Goal: Task Accomplishment & Management: Complete application form

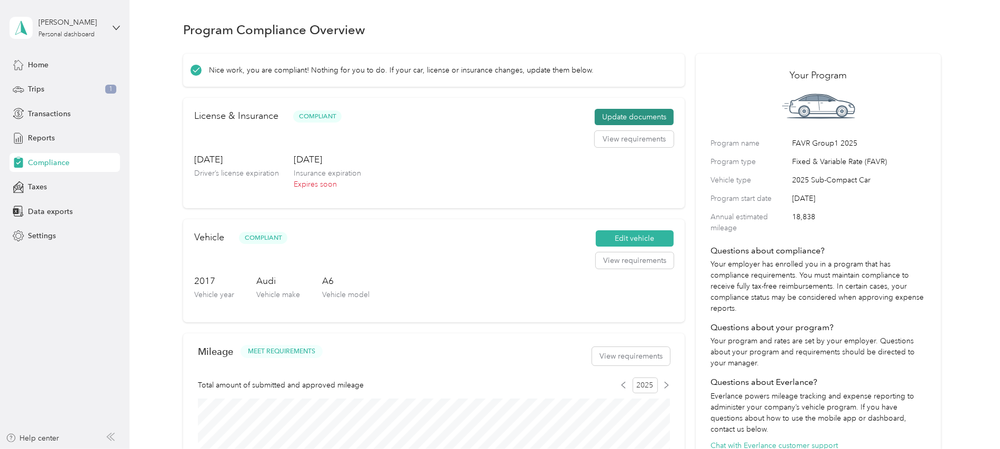
click at [620, 116] on button "Update documents" at bounding box center [634, 117] width 79 height 17
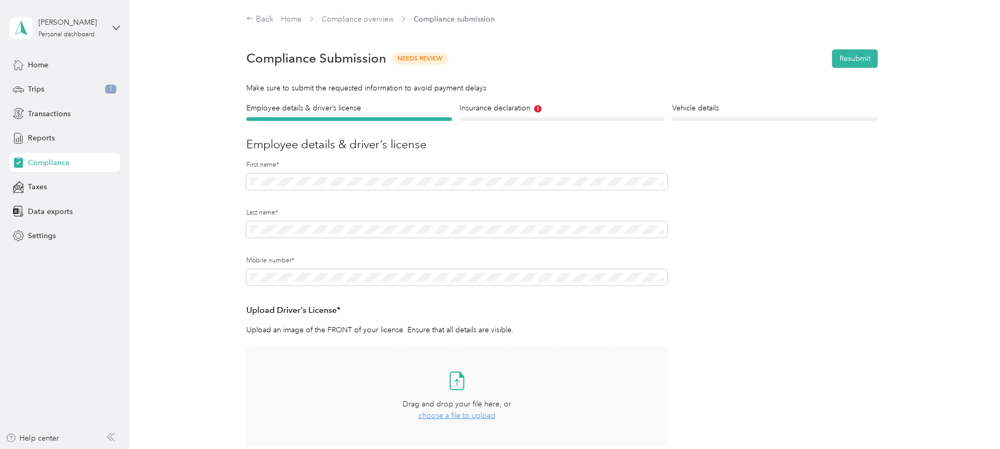
click at [457, 381] on icon at bounding box center [456, 380] width 21 height 21
click at [454, 389] on icon at bounding box center [456, 380] width 21 height 21
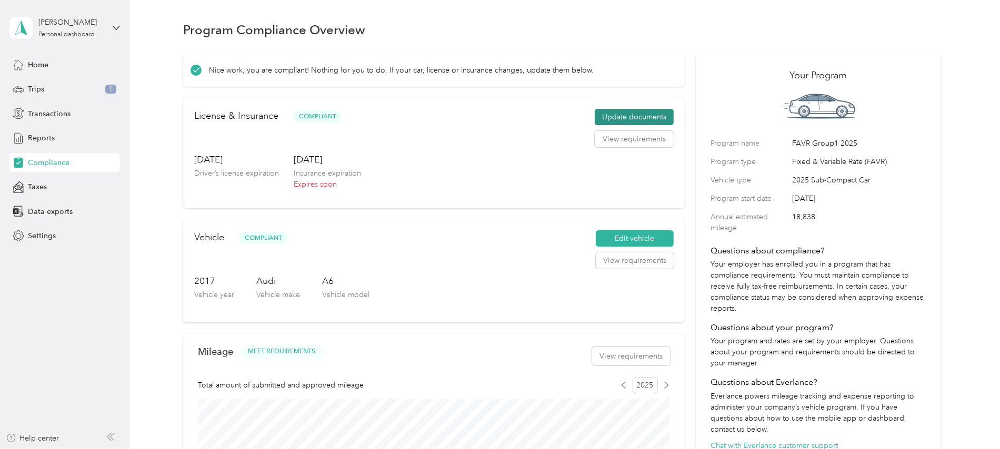
click at [641, 114] on button "Update documents" at bounding box center [634, 117] width 79 height 17
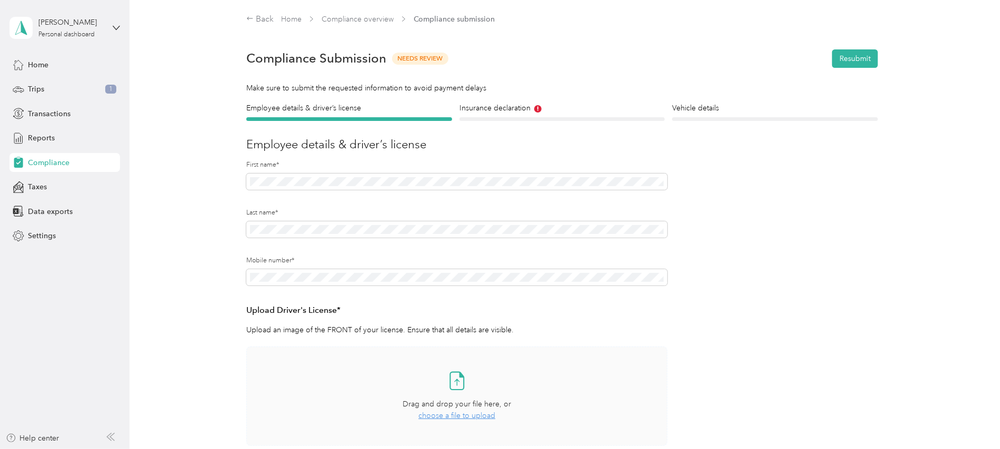
click at [452, 382] on icon at bounding box center [456, 380] width 21 height 21
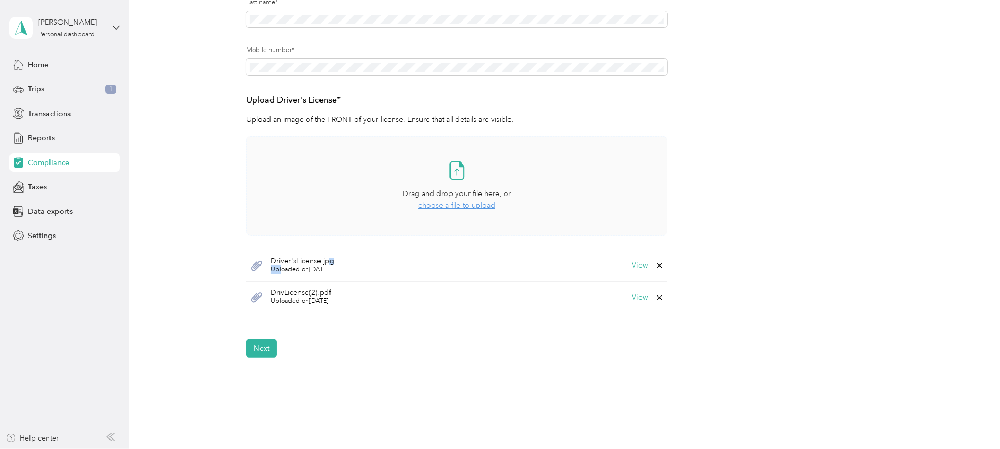
drag, startPoint x: 278, startPoint y: 265, endPoint x: 340, endPoint y: 248, distance: 64.0
click at [334, 253] on div "Driver'sLicense.jpg Uploaded on [DATE] View" at bounding box center [456, 266] width 421 height 32
click at [256, 265] on icon at bounding box center [256, 265] width 13 height 13
drag, startPoint x: 258, startPoint y: 265, endPoint x: 275, endPoint y: 259, distance: 18.5
click at [275, 259] on div "Driver'sLicense.jpg Uploaded on [DATE] View" at bounding box center [456, 266] width 421 height 32
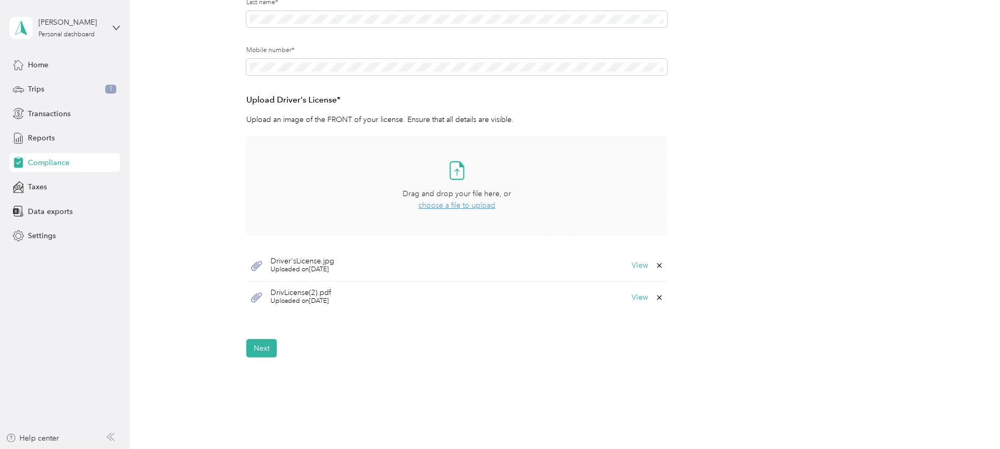
click at [419, 256] on div "Driver'sLicense.jpg Uploaded on [DATE] View" at bounding box center [456, 266] width 421 height 32
drag, startPoint x: 294, startPoint y: 266, endPoint x: 413, endPoint y: 209, distance: 131.8
click at [413, 209] on div "Take a photo or choose a photo from your library Drag and drop your file here, …" at bounding box center [456, 224] width 421 height 177
click at [452, 166] on icon at bounding box center [456, 170] width 21 height 21
click at [655, 296] on icon at bounding box center [659, 298] width 8 height 8
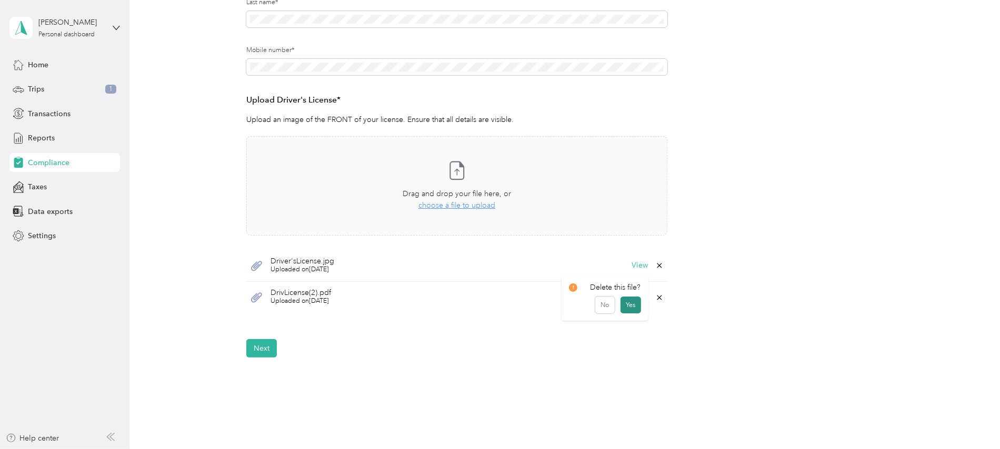
click at [636, 301] on button "Yes" at bounding box center [630, 305] width 21 height 17
click at [262, 315] on button "Next" at bounding box center [261, 316] width 31 height 18
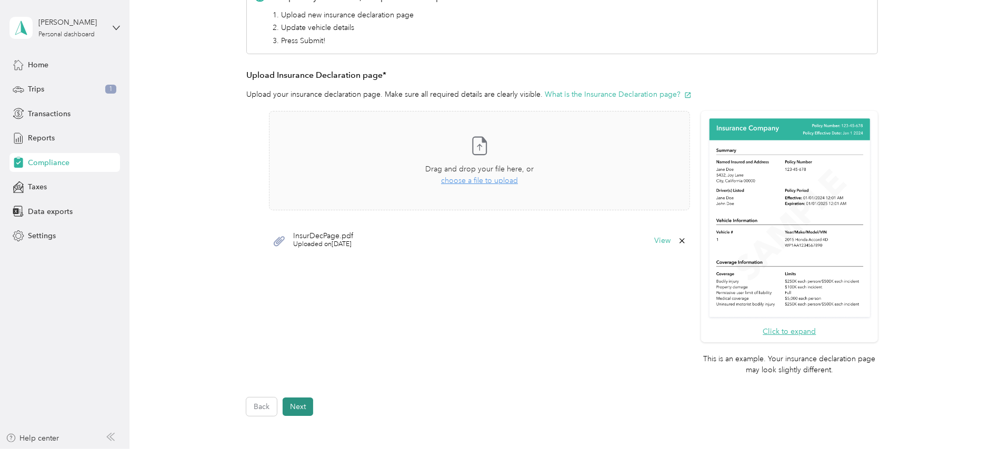
scroll to position [13, 0]
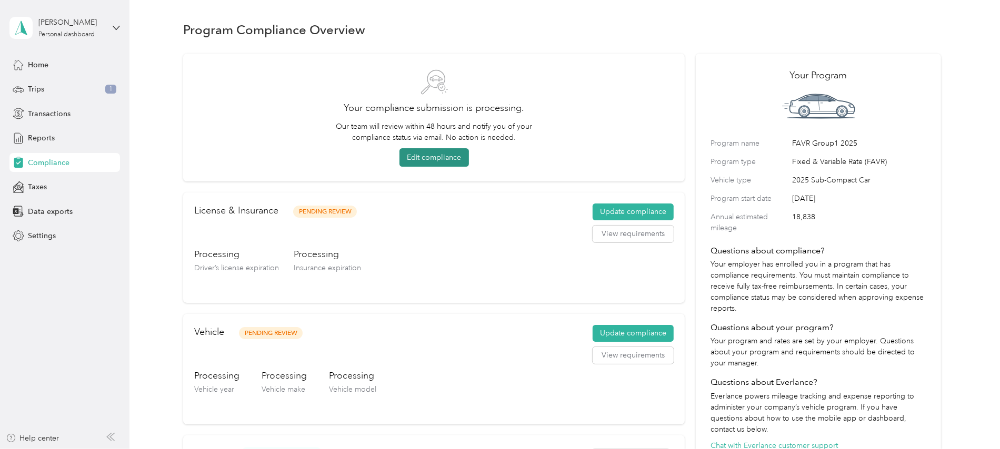
click at [435, 156] on button "Edit compliance" at bounding box center [433, 157] width 69 height 18
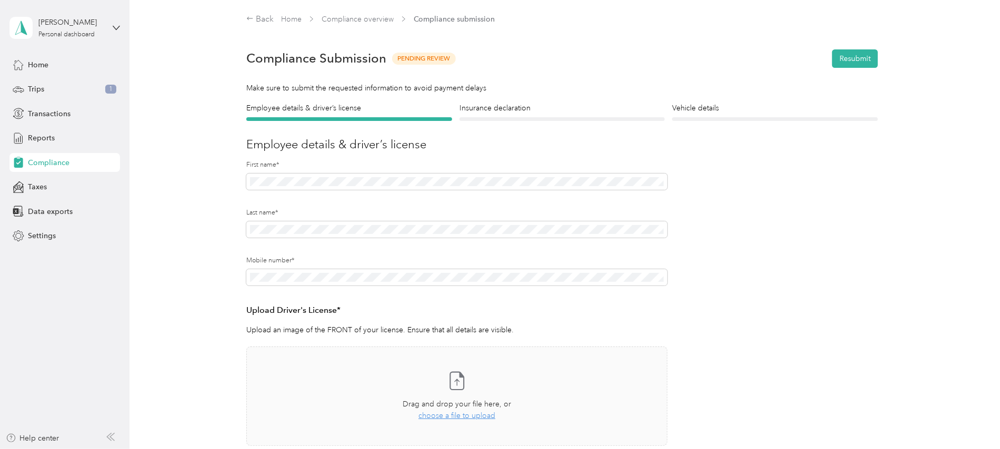
scroll to position [140, 0]
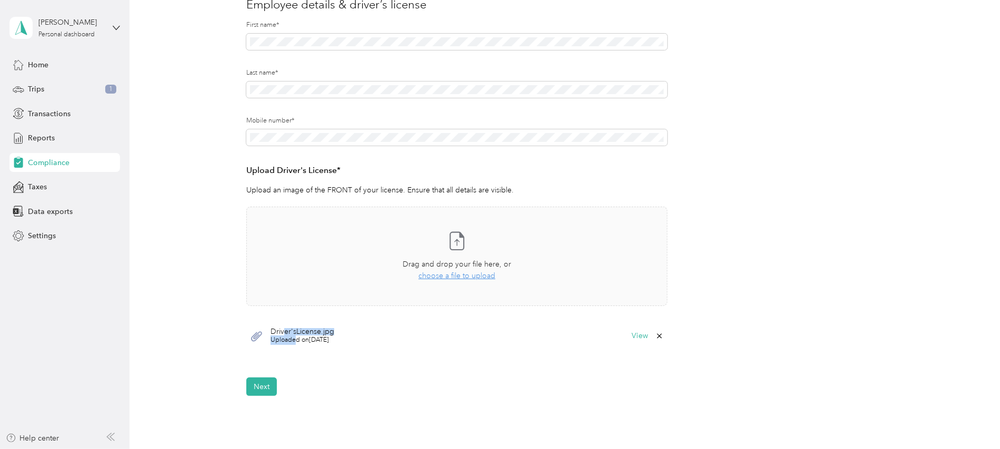
drag, startPoint x: 294, startPoint y: 335, endPoint x: 264, endPoint y: 334, distance: 29.5
click at [270, 333] on div "Driver'sLicense.jpg Uploaded on 9/29/2025" at bounding box center [302, 336] width 64 height 17
click at [253, 386] on button "Next" at bounding box center [261, 387] width 31 height 18
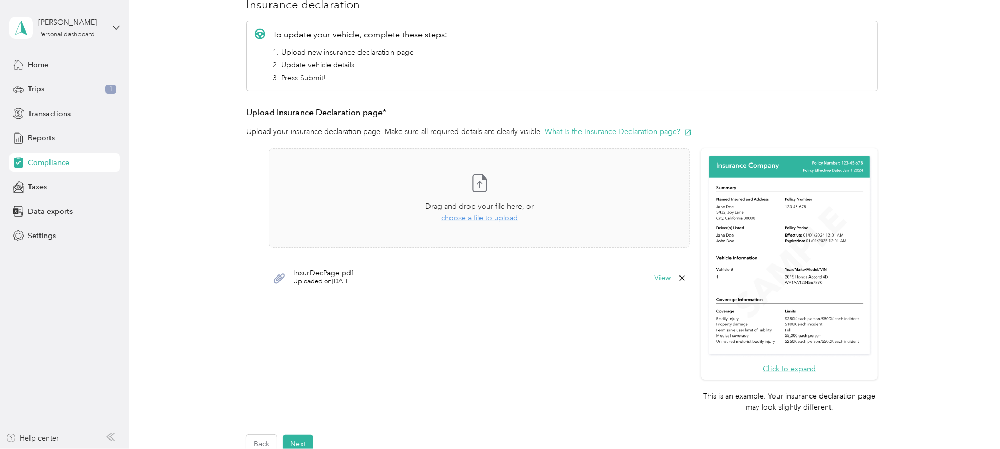
scroll to position [210, 0]
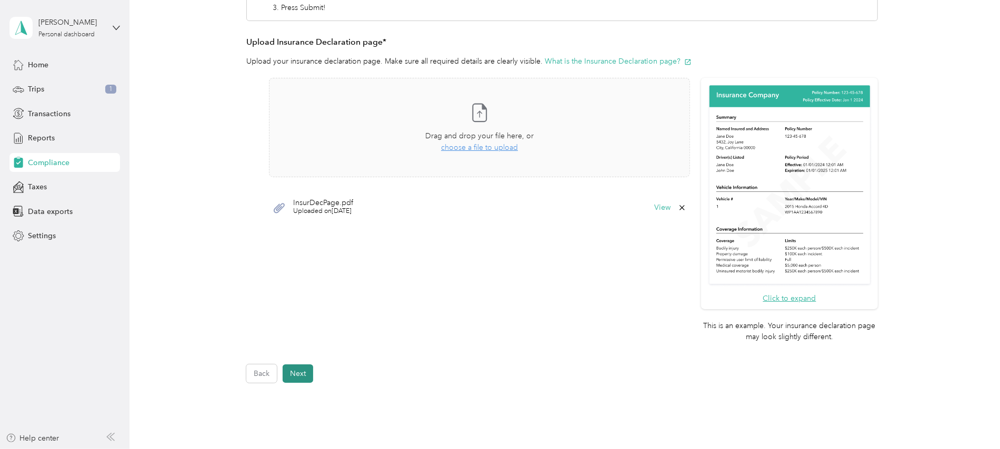
click at [295, 374] on button "Next" at bounding box center [298, 374] width 31 height 18
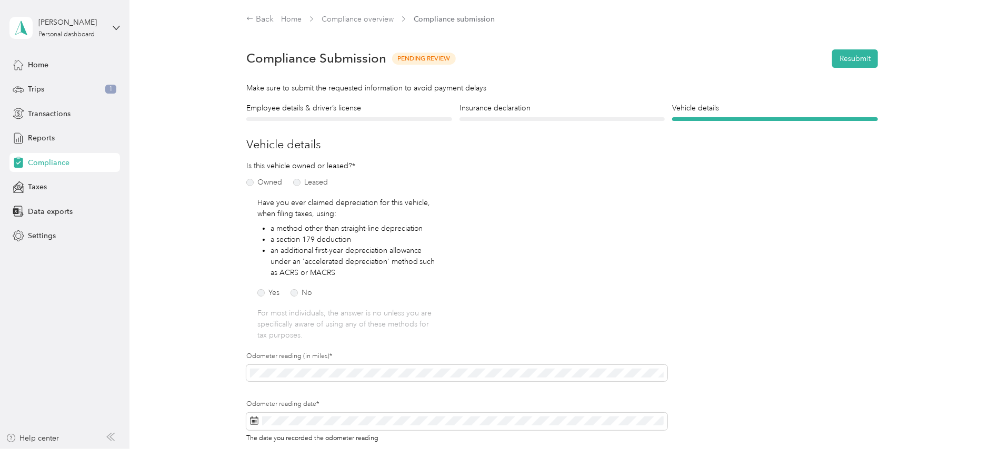
scroll to position [70, 0]
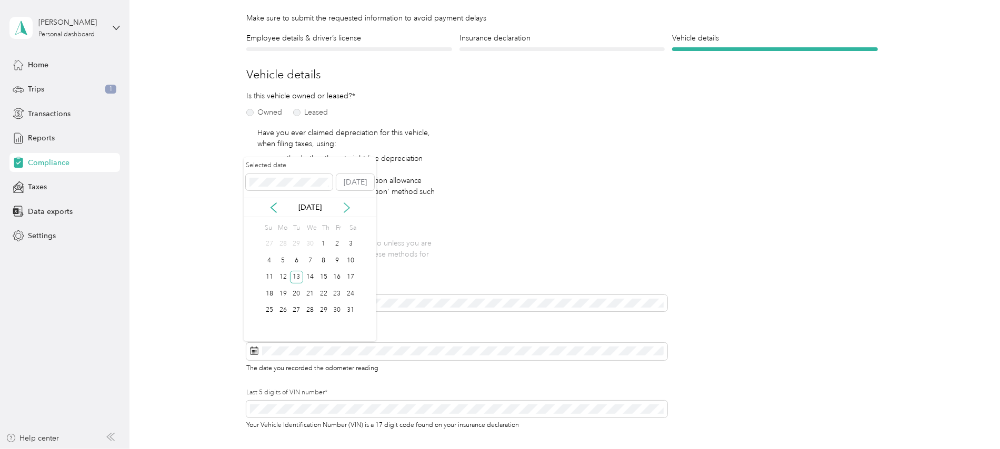
click at [344, 207] on icon at bounding box center [346, 208] width 11 height 11
click at [344, 208] on icon at bounding box center [346, 208] width 11 height 11
click at [281, 310] on div "29" at bounding box center [283, 310] width 14 height 13
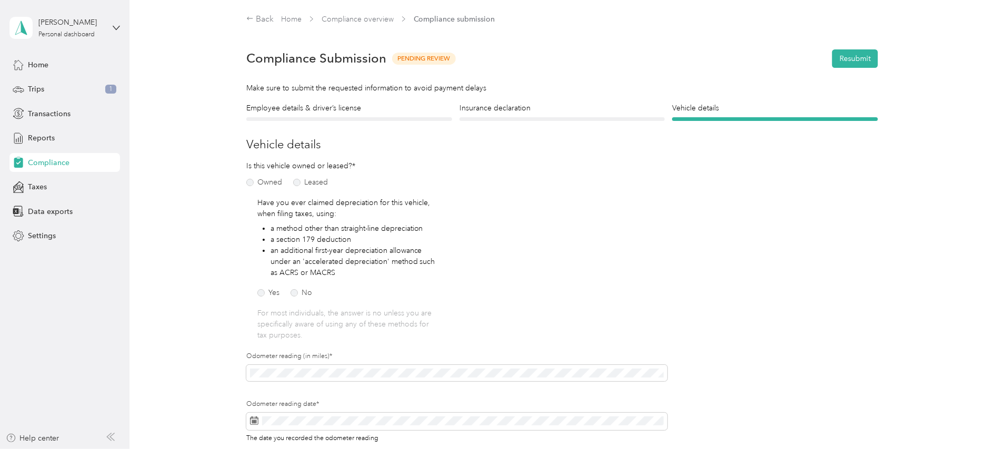
scroll to position [244, 0]
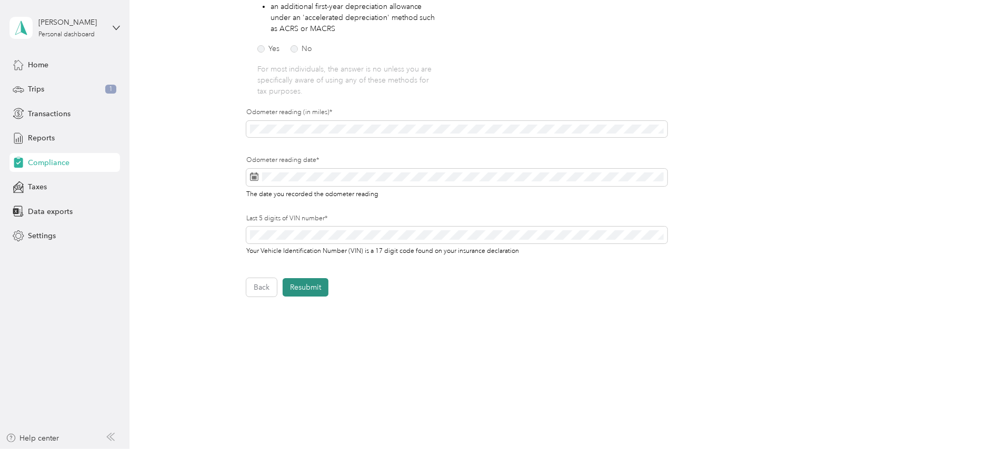
click at [312, 281] on button "Resubmit" at bounding box center [306, 287] width 46 height 18
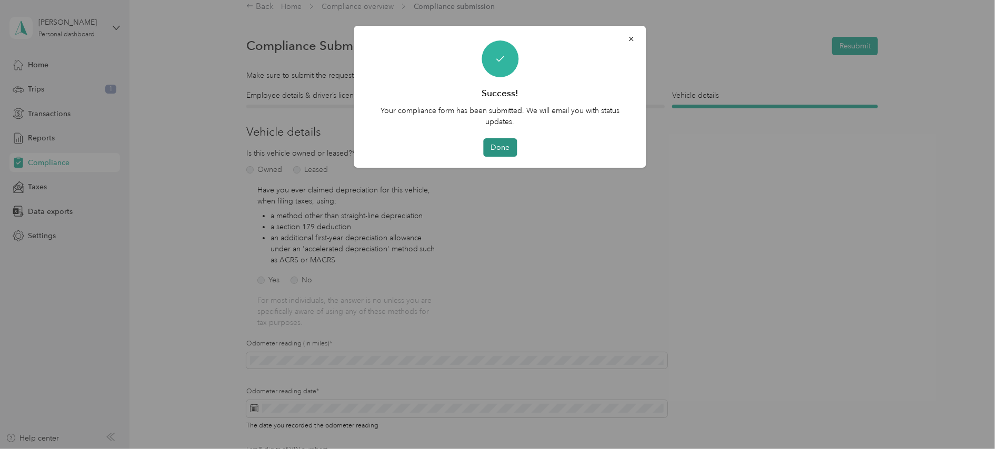
click at [499, 146] on button "Done" at bounding box center [500, 147] width 34 height 18
